Goal: Check status: Check status

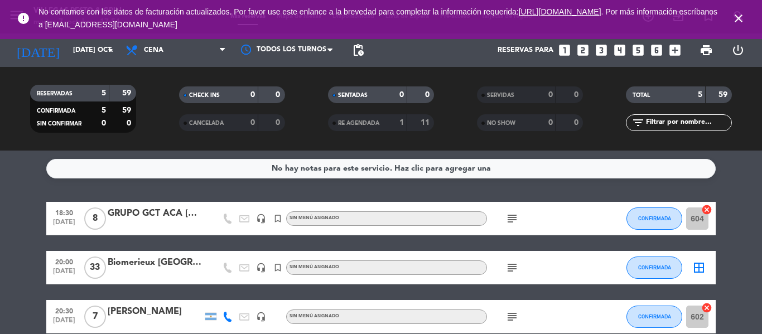
click at [513, 217] on icon "subject" at bounding box center [511, 218] width 13 height 13
click at [513, 262] on icon "subject" at bounding box center [511, 267] width 13 height 13
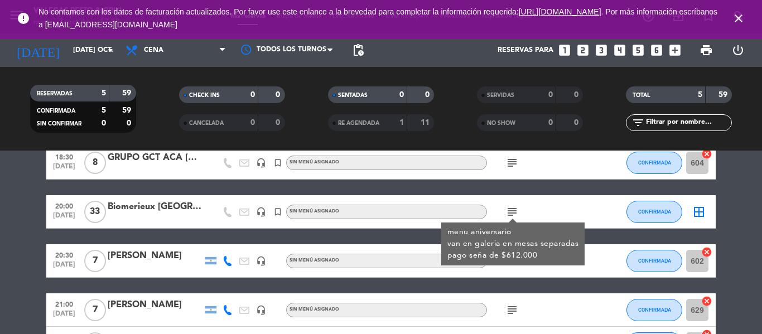
scroll to position [112, 0]
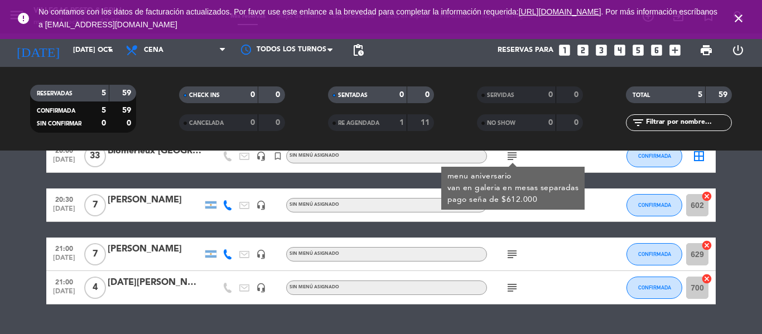
drag, startPoint x: 188, startPoint y: 225, endPoint x: 207, endPoint y: 223, distance: 19.0
click at [189, 225] on div "18:30 [DATE] 8 GRUPO GCT ACA [DATE] headset_mic turned_in_not Sin menú asignado…" at bounding box center [381, 197] width 670 height 214
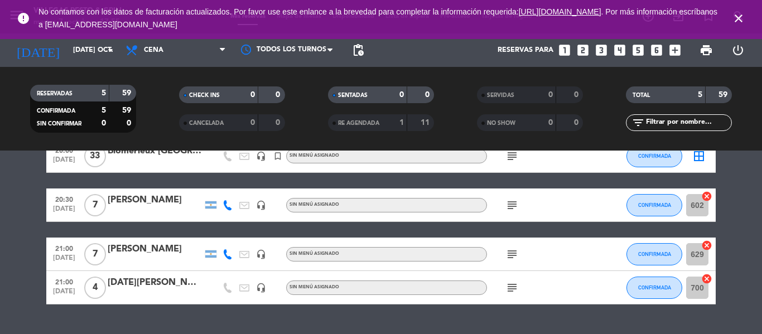
click at [510, 206] on icon "subject" at bounding box center [511, 205] width 13 height 13
click at [512, 248] on icon "subject" at bounding box center [511, 254] width 13 height 13
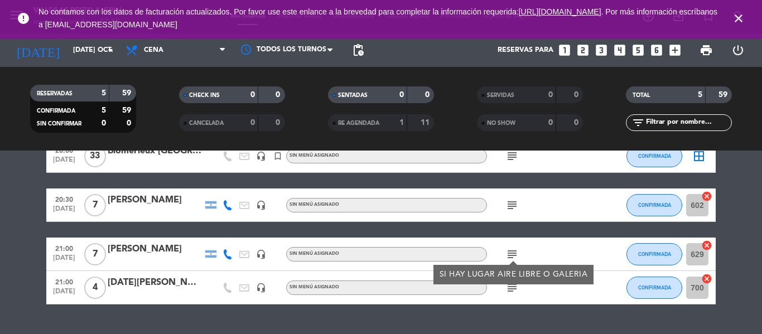
click at [512, 248] on icon "subject" at bounding box center [511, 254] width 13 height 13
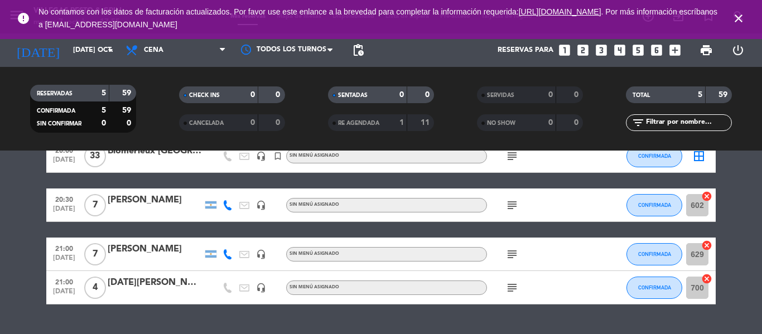
click at [516, 290] on icon "subject" at bounding box center [511, 287] width 13 height 13
click at [512, 254] on icon "subject" at bounding box center [511, 254] width 13 height 13
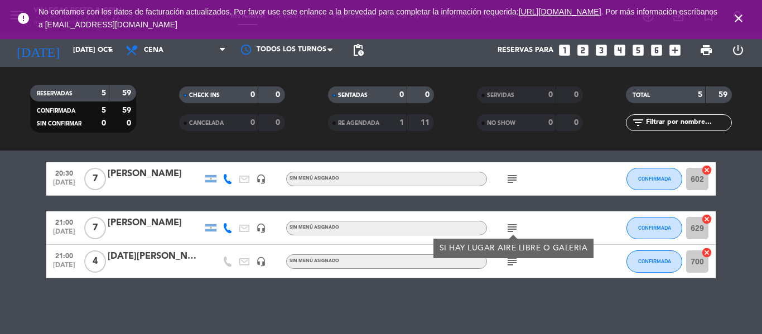
scroll to position [0, 0]
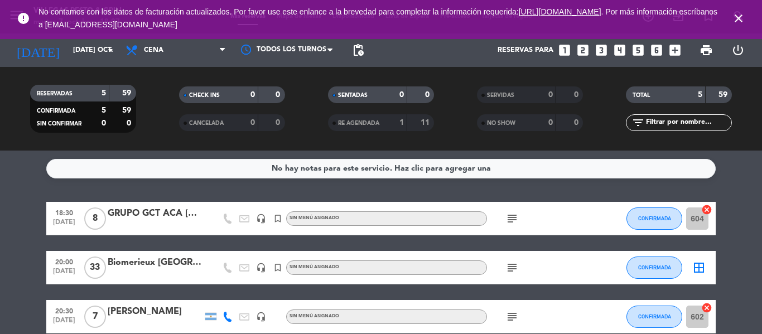
click at [739, 18] on icon "close" at bounding box center [738, 18] width 13 height 13
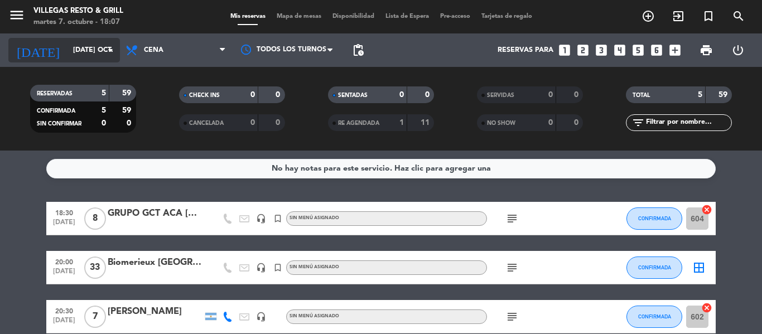
click at [100, 56] on input "[DATE] oct." at bounding box center [115, 50] width 94 height 19
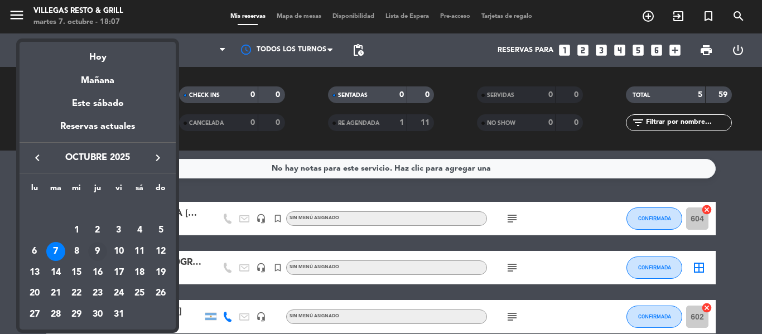
click at [97, 252] on div "9" at bounding box center [97, 251] width 19 height 19
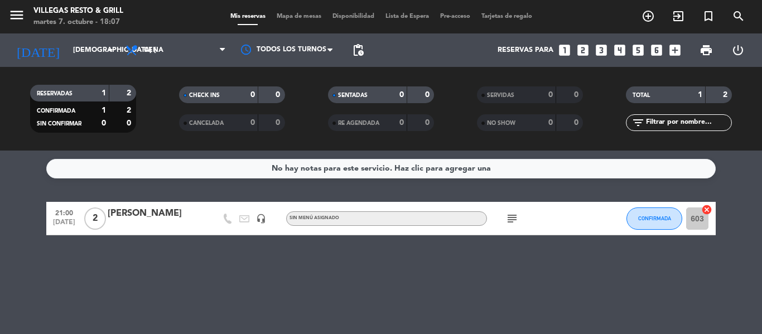
click at [71, 65] on div "[DATE] jue. [DATE] arrow_drop_down" at bounding box center [64, 49] width 112 height 33
click at [83, 61] on div "[DATE] jue. [DATE] arrow_drop_down" at bounding box center [64, 50] width 112 height 25
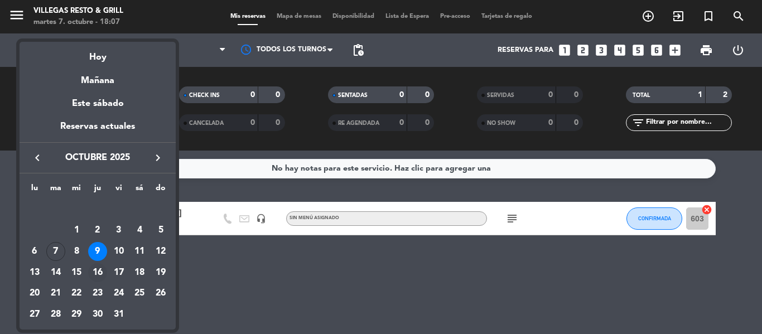
click at [100, 276] on div "16" at bounding box center [97, 272] width 19 height 19
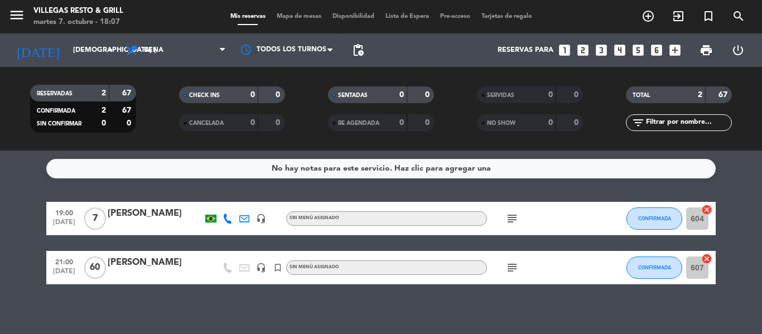
click at [510, 272] on icon "subject" at bounding box center [511, 267] width 13 height 13
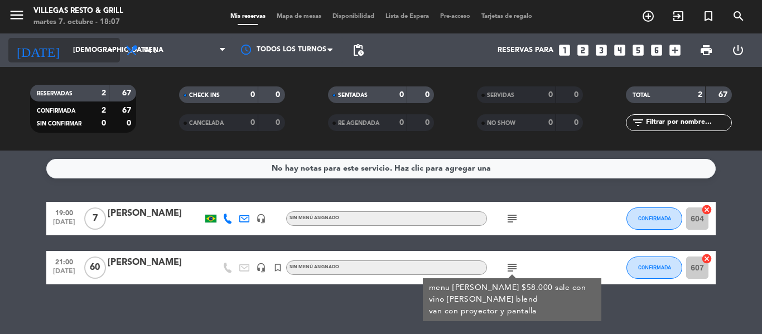
click at [82, 55] on input "[DEMOGRAPHIC_DATA] [DATE]" at bounding box center [115, 50] width 94 height 19
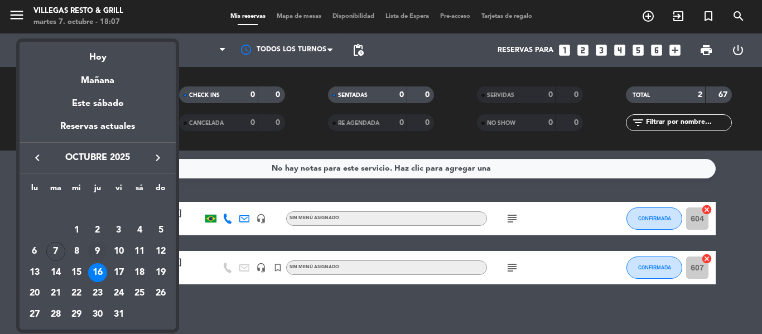
click at [100, 252] on div "9" at bounding box center [97, 251] width 19 height 19
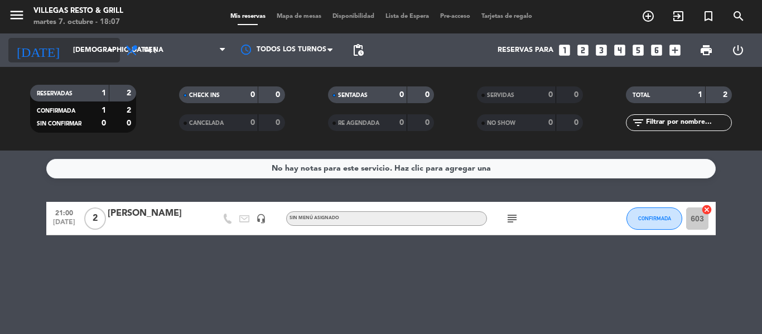
click at [84, 52] on input "[DEMOGRAPHIC_DATA] [DATE]" at bounding box center [115, 50] width 94 height 19
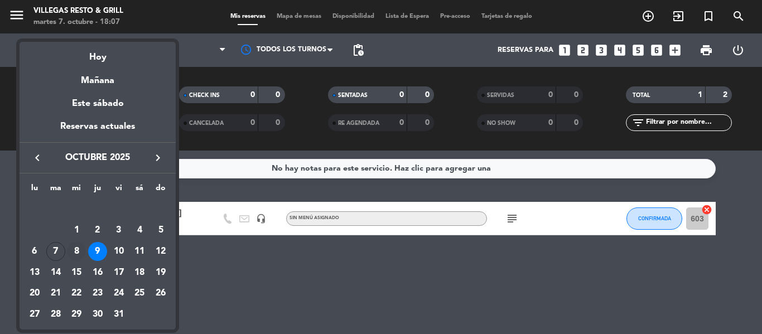
click at [75, 254] on div "8" at bounding box center [76, 251] width 19 height 19
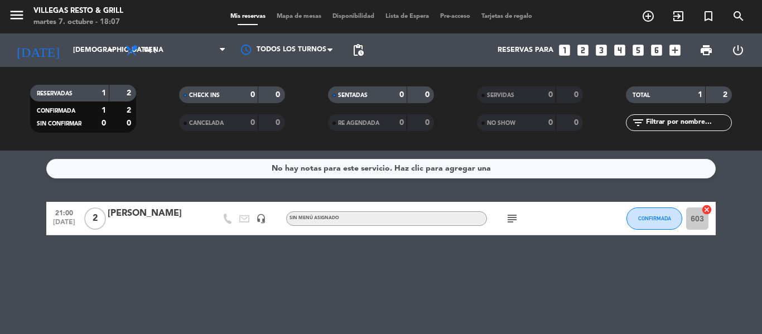
type input "mié. [DATE]"
